Goal: Navigation & Orientation: Find specific page/section

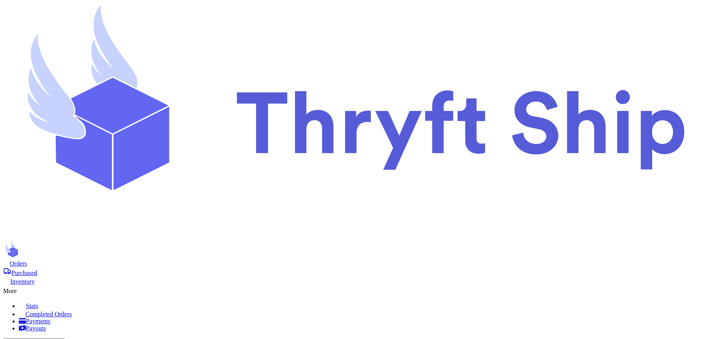
scroll to position [4, 0]
click at [471, 259] on nav "Orders Purchased Inventory More Stats Completed Orders Payments Payouts Copy Cu…" at bounding box center [353, 326] width 700 height 135
click at [474, 285] on div "More" at bounding box center [353, 289] width 700 height 9
click at [72, 311] on span "Completed Orders" at bounding box center [49, 314] width 46 height 7
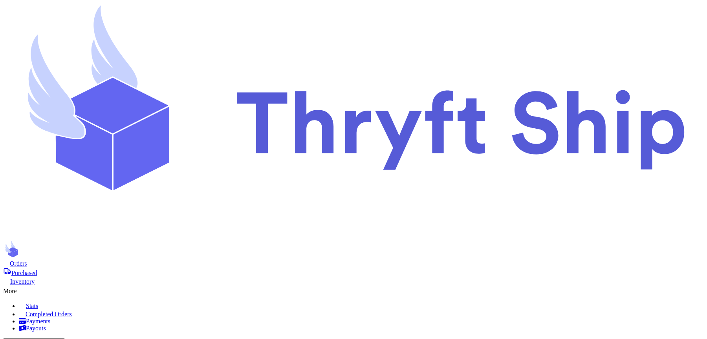
click at [37, 270] on span "Purchased" at bounding box center [24, 273] width 26 height 7
click at [477, 285] on div "More" at bounding box center [353, 289] width 700 height 9
click at [72, 311] on span "Completed Orders" at bounding box center [49, 314] width 46 height 7
click at [37, 270] on span "Purchased" at bounding box center [24, 273] width 26 height 7
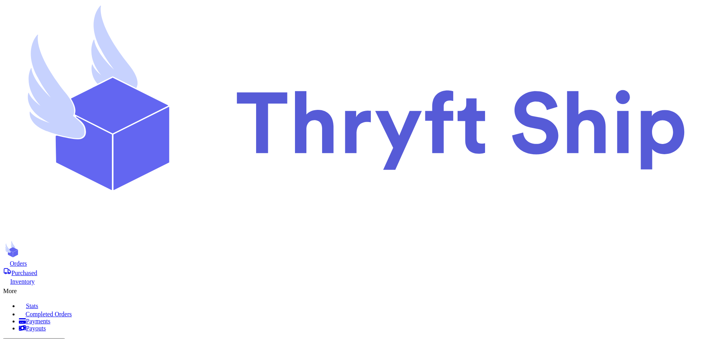
click at [27, 260] on span "Orders" at bounding box center [18, 263] width 17 height 7
click at [477, 259] on nav "Orders Purchased Inventory More Stats Completed Orders Payments Payouts Copy Cu…" at bounding box center [353, 326] width 700 height 135
click at [479, 285] on div "More" at bounding box center [353, 289] width 700 height 9
click at [72, 311] on span "Completed Orders" at bounding box center [49, 314] width 46 height 7
